Goal: Find specific page/section: Find specific page/section

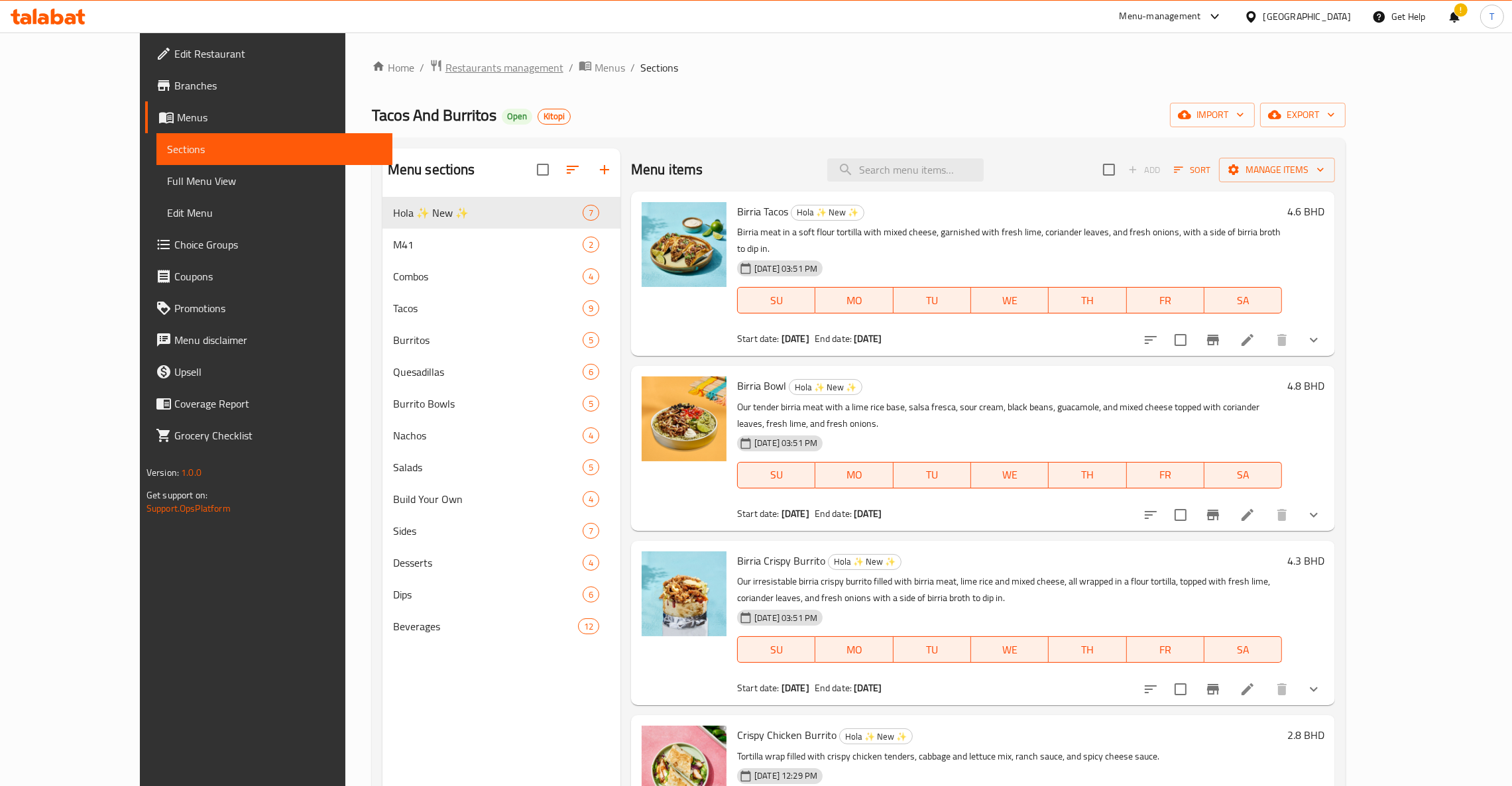
click at [445, 60] on span "Restaurants management" at bounding box center [504, 68] width 118 height 16
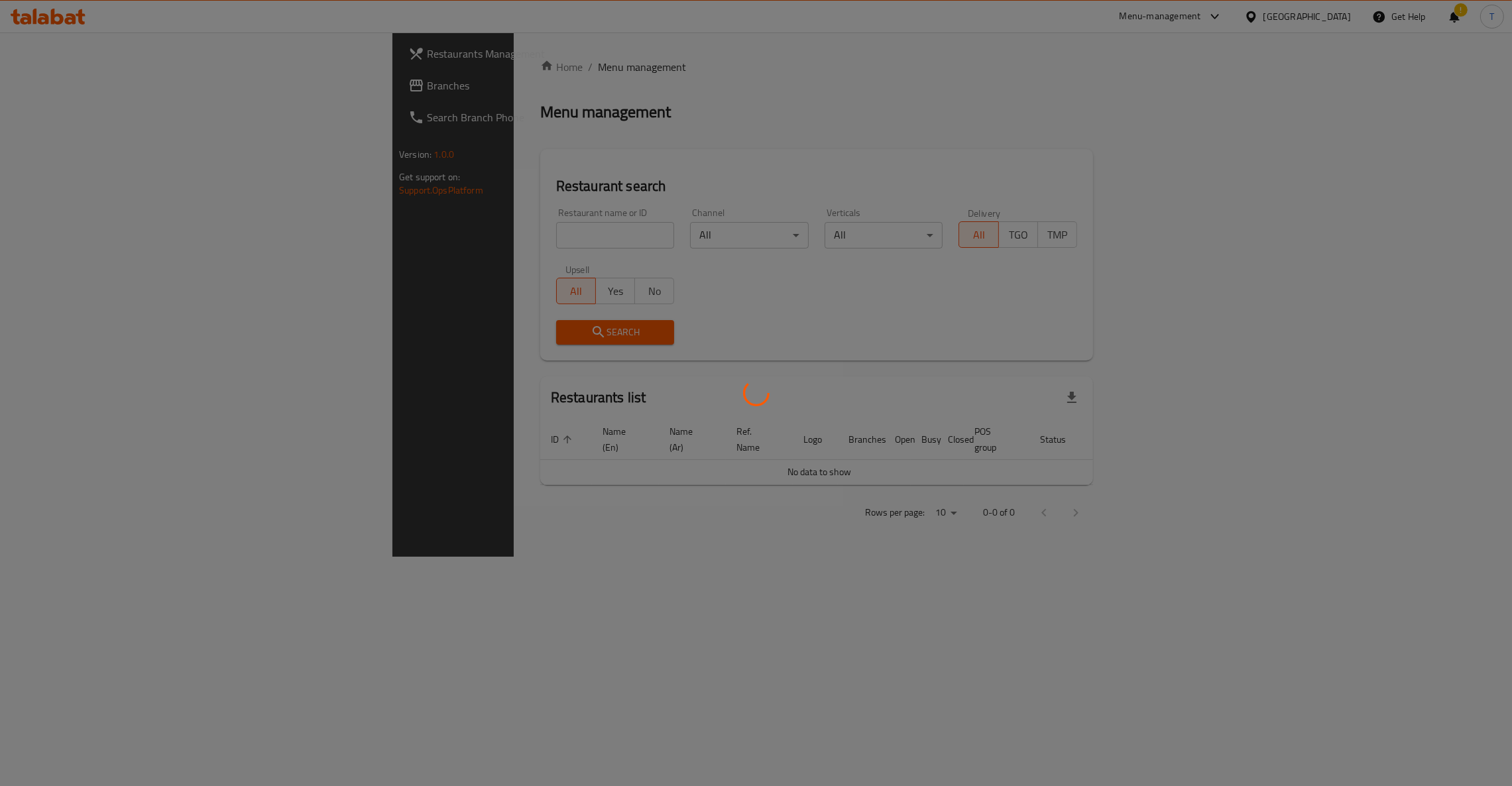
click at [438, 243] on div at bounding box center [756, 393] width 1512 height 786
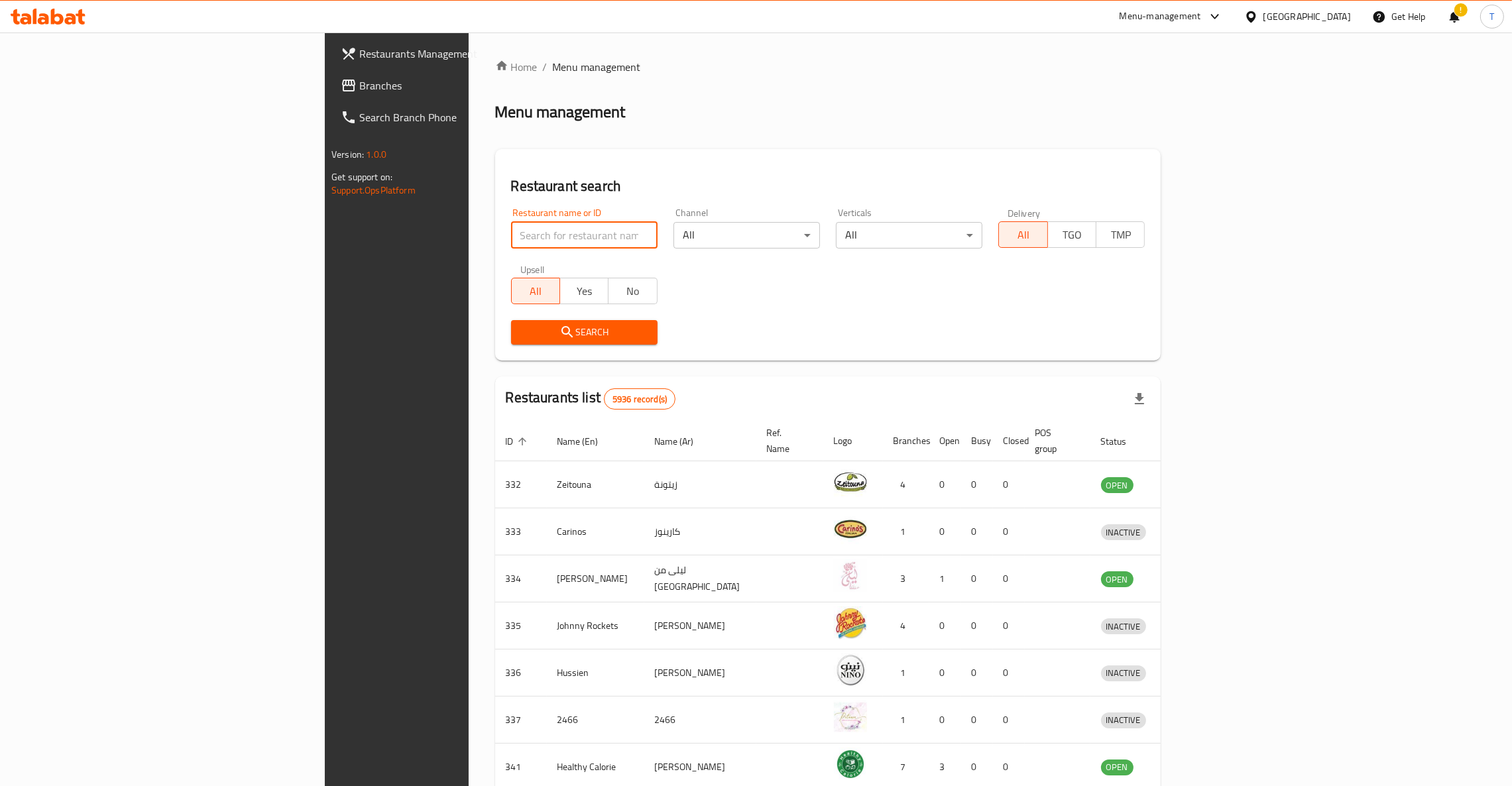
click at [512, 242] on input "search" at bounding box center [584, 234] width 146 height 26
type input "japang"
click button "Search" at bounding box center [584, 332] width 146 height 25
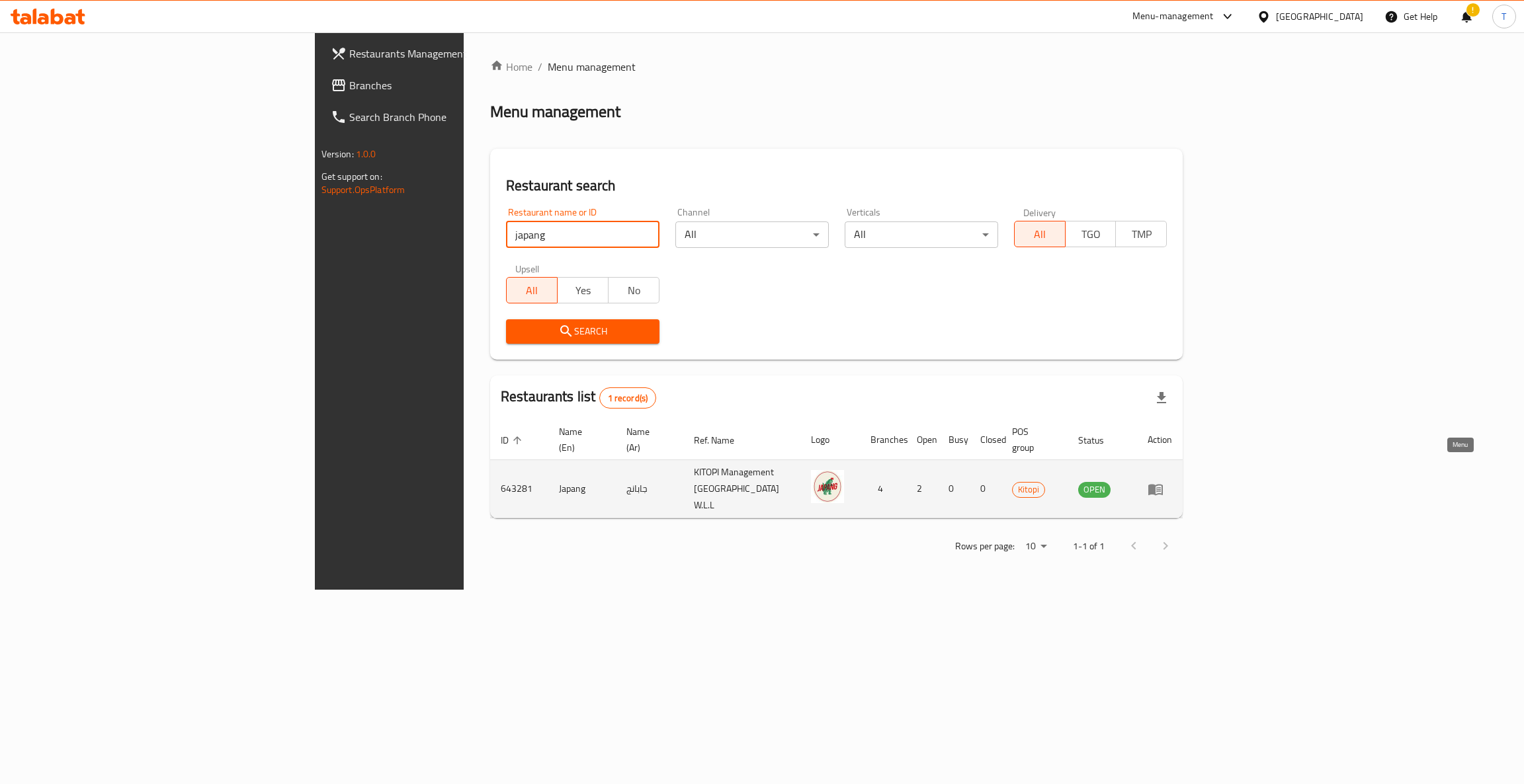
click at [1163, 484] on icon "enhanced table" at bounding box center [1156, 489] width 15 height 11
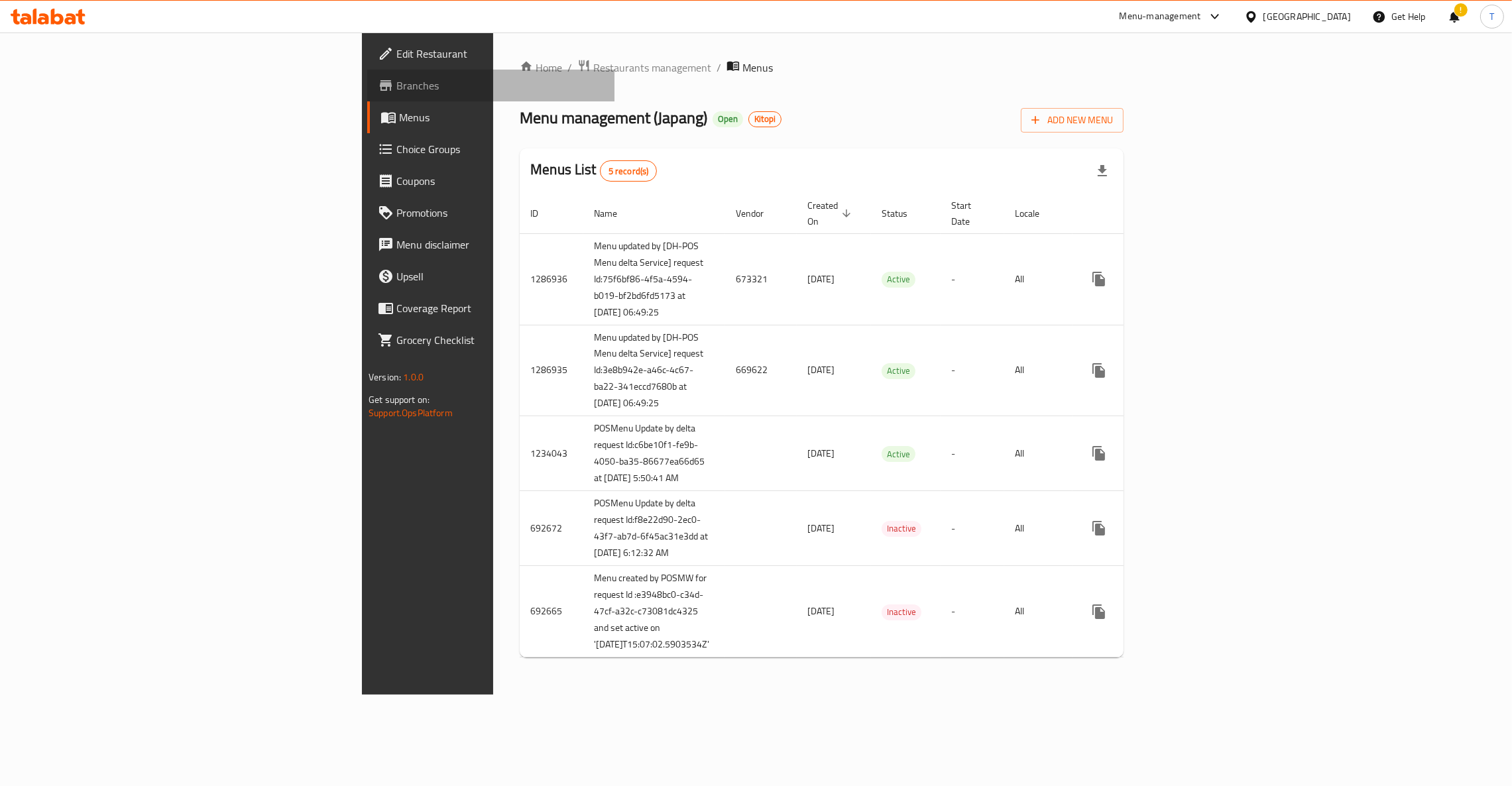
click at [367, 95] on link "Branches" at bounding box center [491, 85] width 247 height 32
